Goal: Check status: Check status

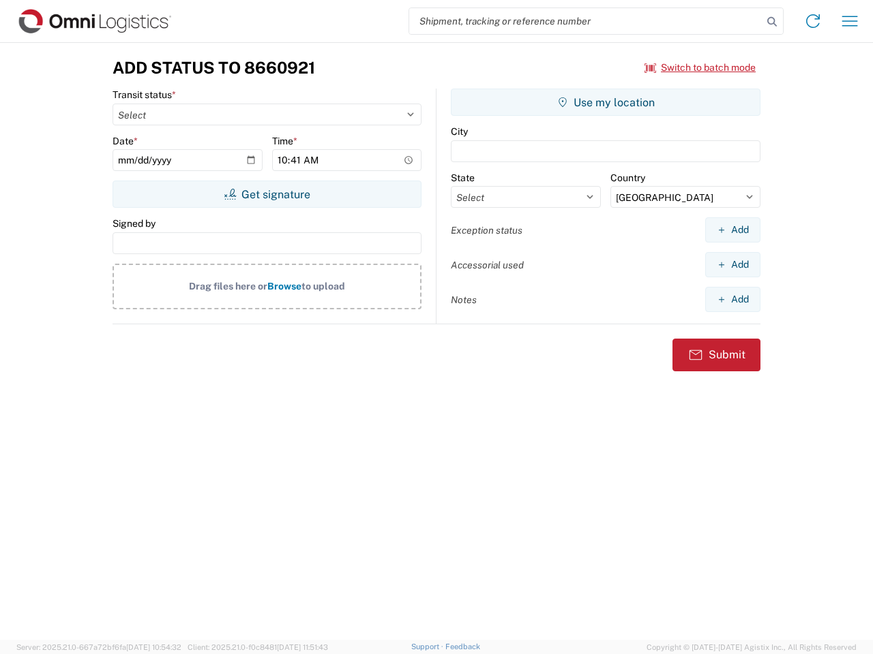
select select "US"
click at [586, 21] on input "search" at bounding box center [585, 21] width 353 height 26
click at [772, 22] on icon at bounding box center [771, 21] width 19 height 19
click at [813, 21] on icon at bounding box center [813, 21] width 22 height 22
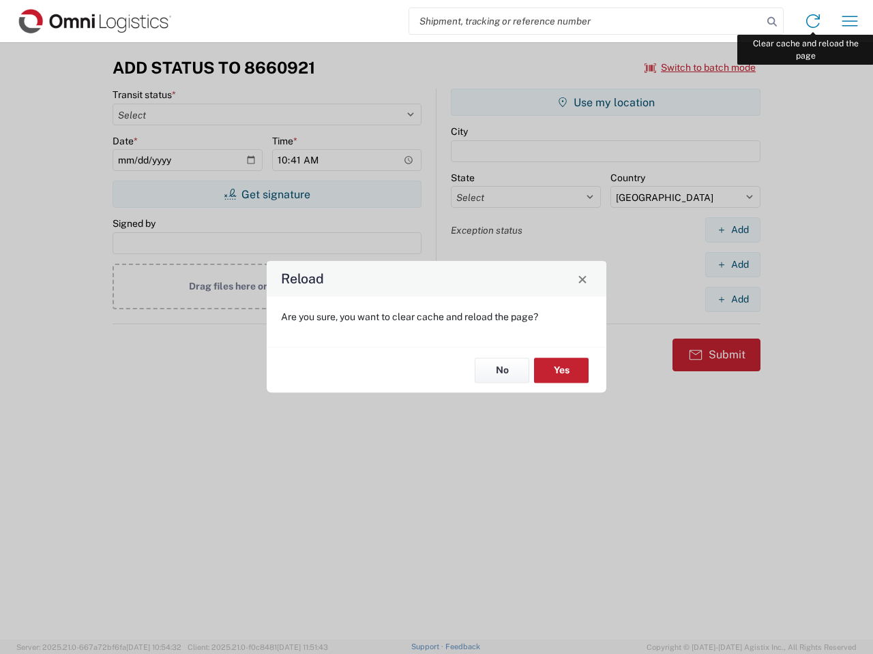
click at [849, 21] on div "Reload Are you sure, you want to clear cache and reload the page? No Yes" at bounding box center [436, 327] width 873 height 654
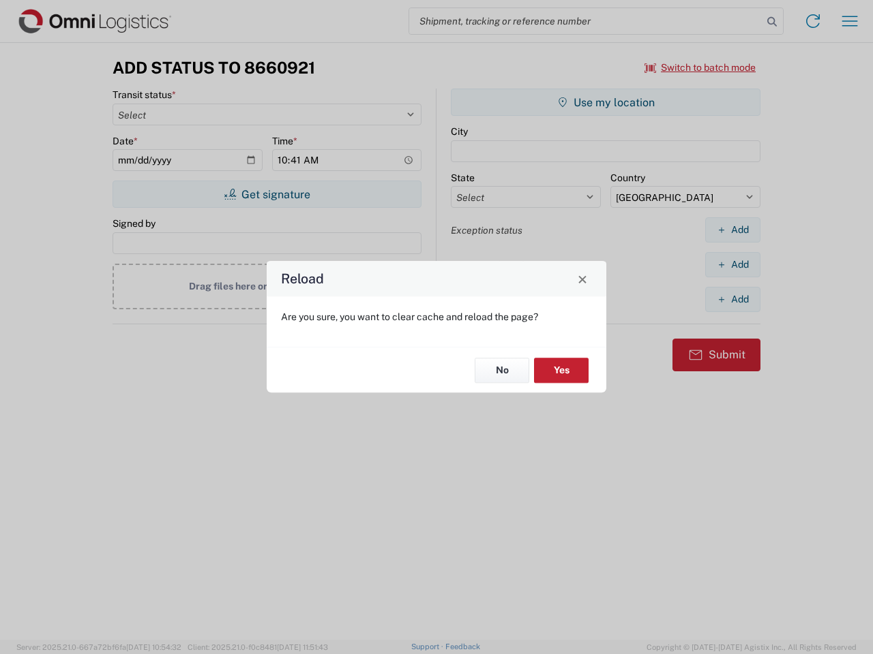
click at [700, 67] on div "Reload Are you sure, you want to clear cache and reload the page? No Yes" at bounding box center [436, 327] width 873 height 654
click at [267, 194] on div "Reload Are you sure, you want to clear cache and reload the page? No Yes" at bounding box center [436, 327] width 873 height 654
click at [605, 102] on div "Reload Are you sure, you want to clear cache and reload the page? No Yes" at bounding box center [436, 327] width 873 height 654
click at [732, 230] on div "Reload Are you sure, you want to clear cache and reload the page? No Yes" at bounding box center [436, 327] width 873 height 654
click at [732, 265] on div "Reload Are you sure, you want to clear cache and reload the page? No Yes" at bounding box center [436, 327] width 873 height 654
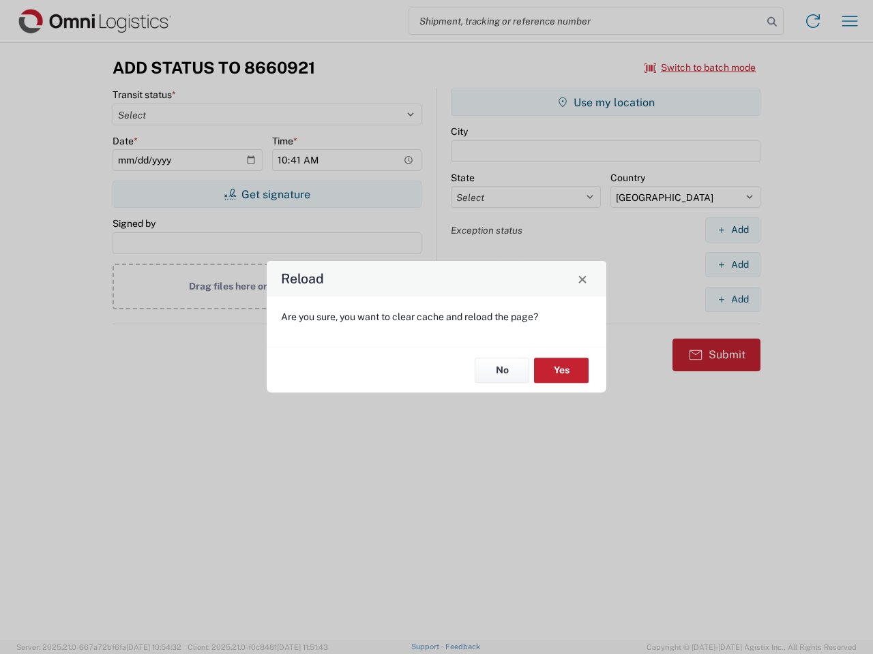
click at [732, 299] on div "Reload Are you sure, you want to clear cache and reload the page? No Yes" at bounding box center [436, 327] width 873 height 654
